Goal: Transaction & Acquisition: Purchase product/service

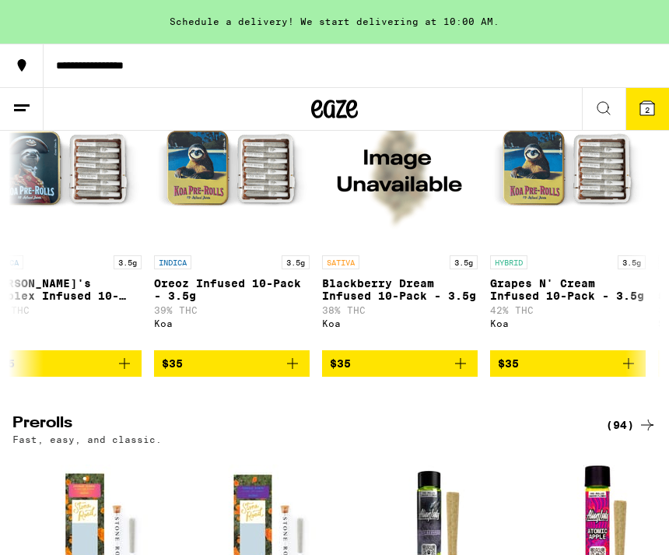
scroll to position [0, 4903]
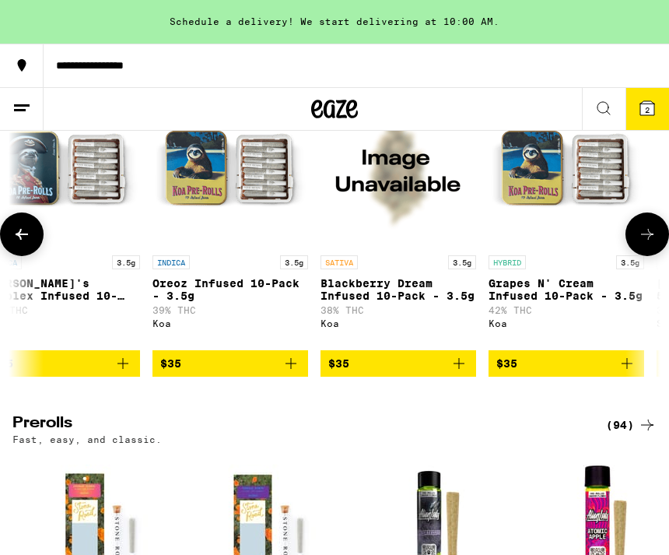
click at [423, 247] on img "Open page for Blackberry Dream Infused 10-Pack - 3.5g from Koa" at bounding box center [399, 170] width 156 height 156
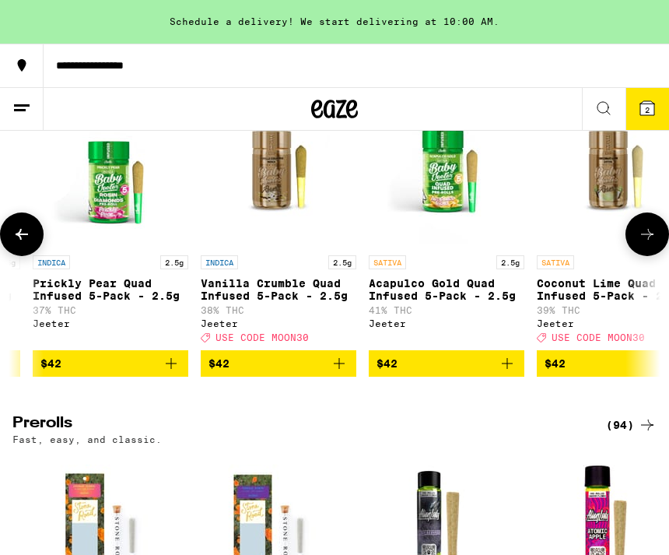
scroll to position [0, 12416]
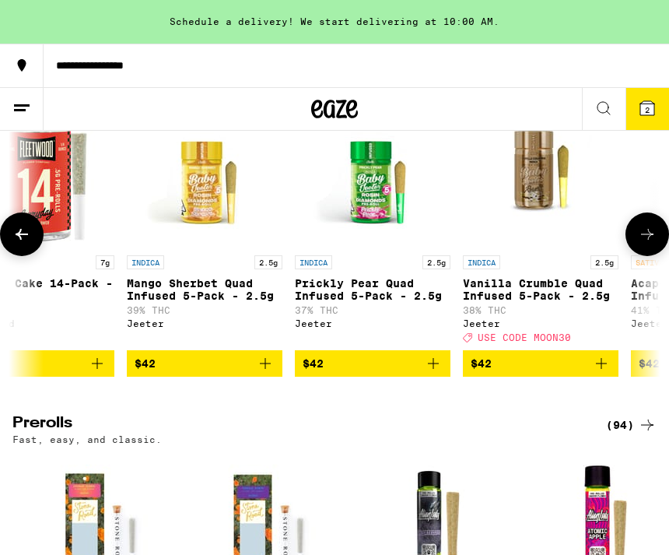
click at [321, 377] on button "$42" at bounding box center [373, 363] width 156 height 26
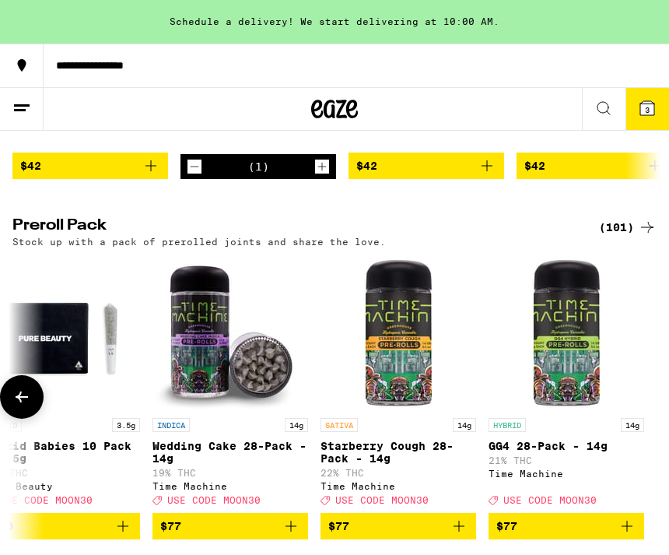
scroll to position [3998, 0]
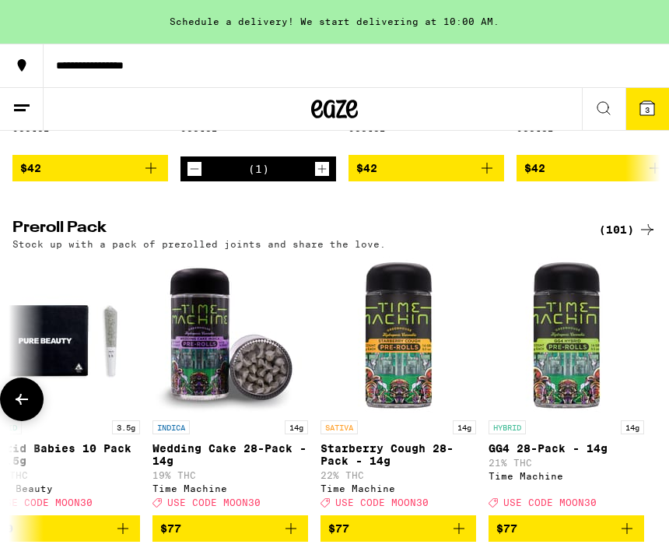
click at [619, 412] on img "Open page for GG4 28-Pack - 14g from Time Machine" at bounding box center [567, 335] width 156 height 156
